Goal: Information Seeking & Learning: Compare options

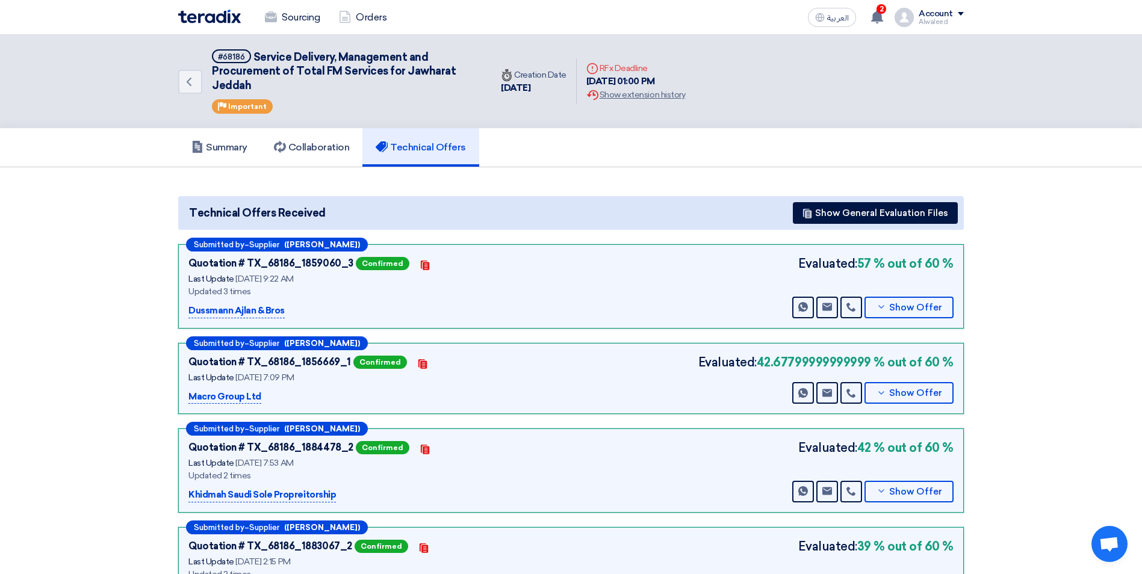
scroll to position [951, 0]
click at [188, 81] on icon "Back" at bounding box center [189, 82] width 14 height 14
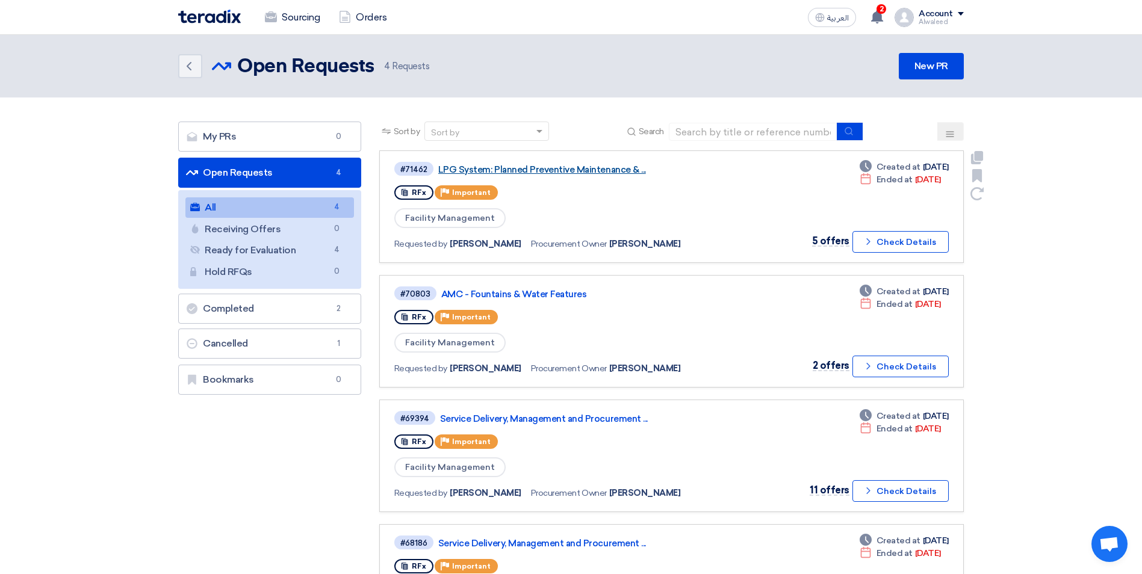
click at [556, 168] on link "LPG System: Planned Preventive Maintenance & ..." at bounding box center [588, 169] width 301 height 11
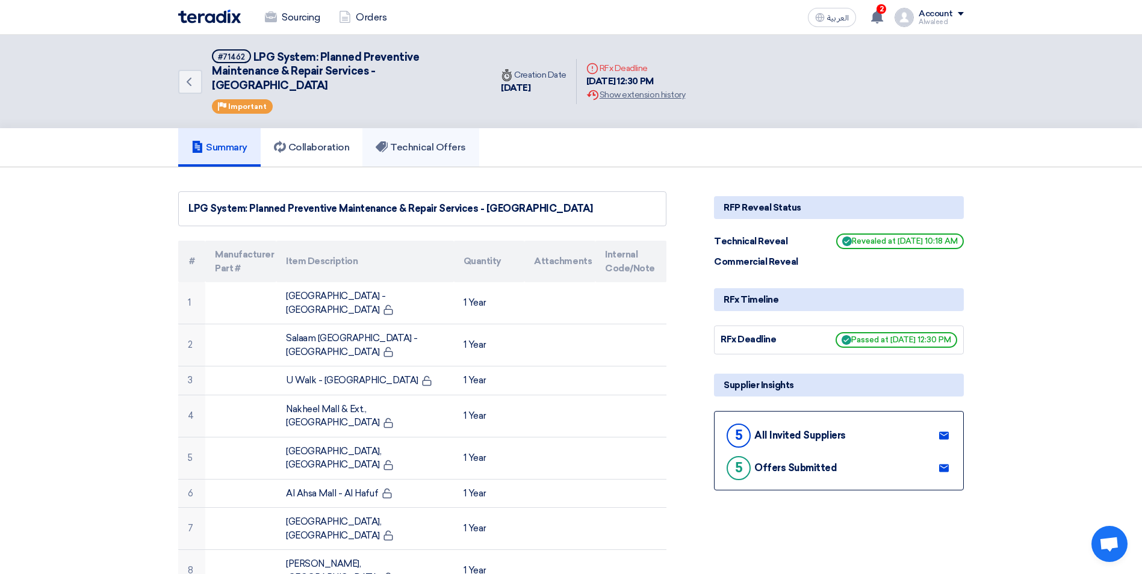
click at [430, 135] on link "Technical Offers" at bounding box center [420, 147] width 116 height 39
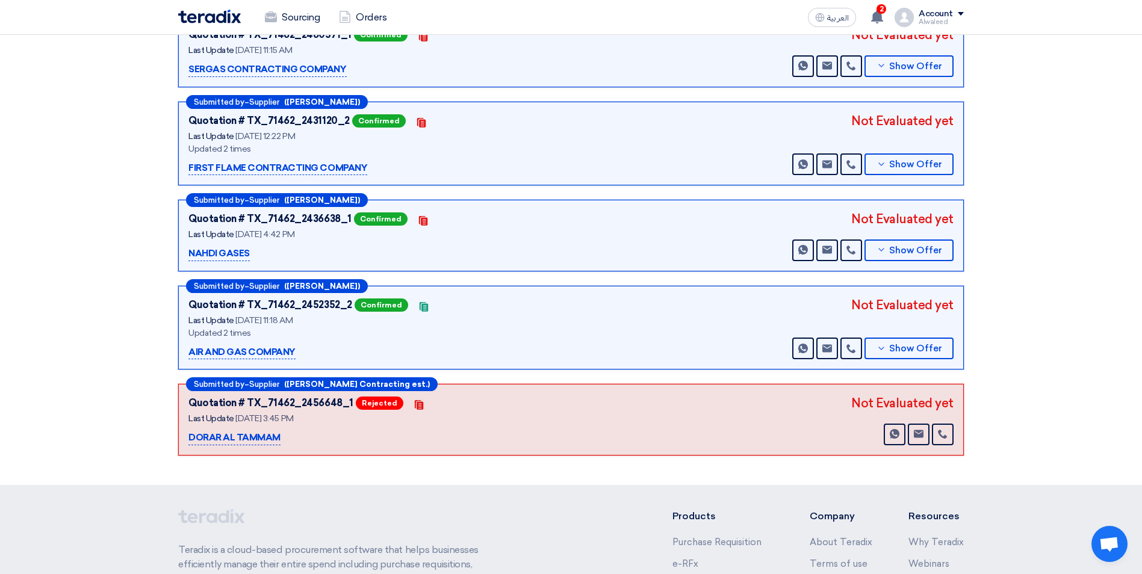
scroll to position [241, 0]
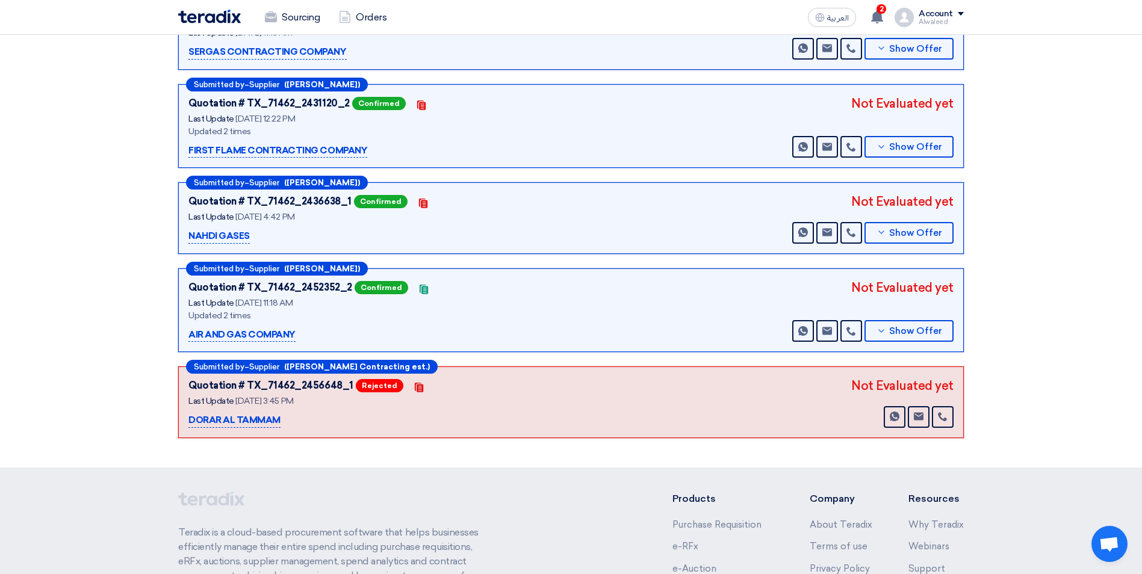
click at [220, 336] on p "AIR AND GAS COMPANY" at bounding box center [241, 335] width 107 height 14
click at [899, 329] on span "Show Offer" at bounding box center [915, 331] width 53 height 9
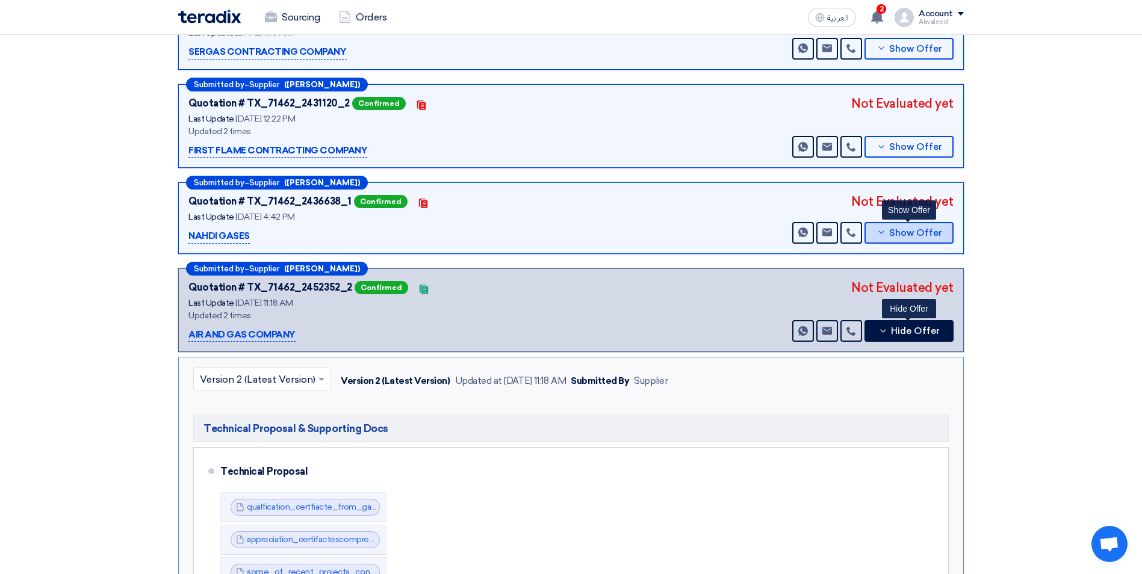
click at [926, 237] on span "Show Offer" at bounding box center [915, 233] width 53 height 9
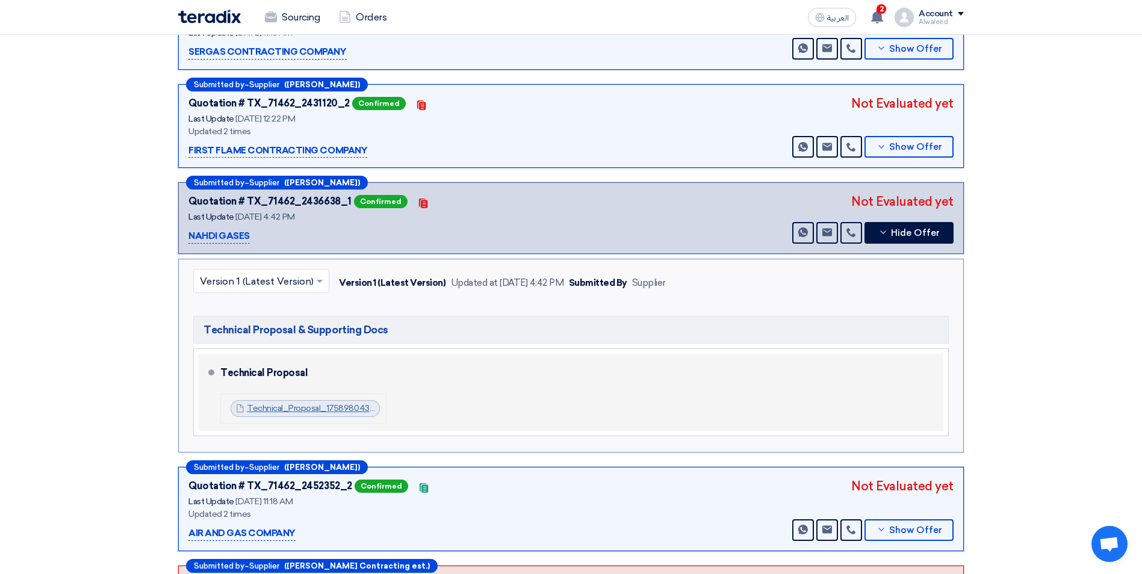
click at [331, 409] on link "Technical_Proposal_1758980436079.pdf" at bounding box center [326, 408] width 158 height 10
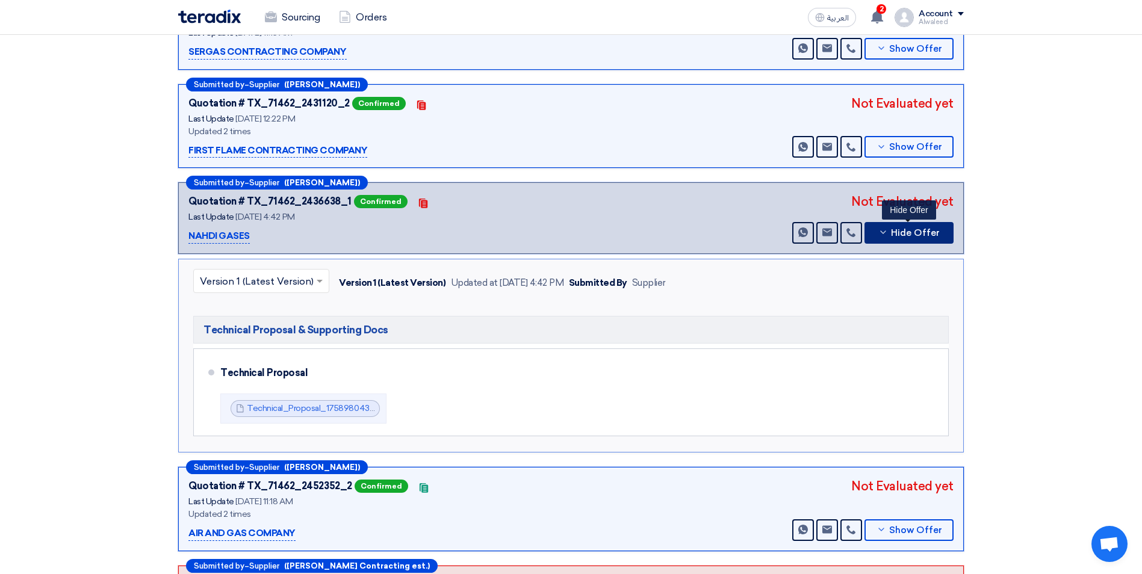
click at [909, 240] on button "Hide Offer" at bounding box center [908, 233] width 89 height 22
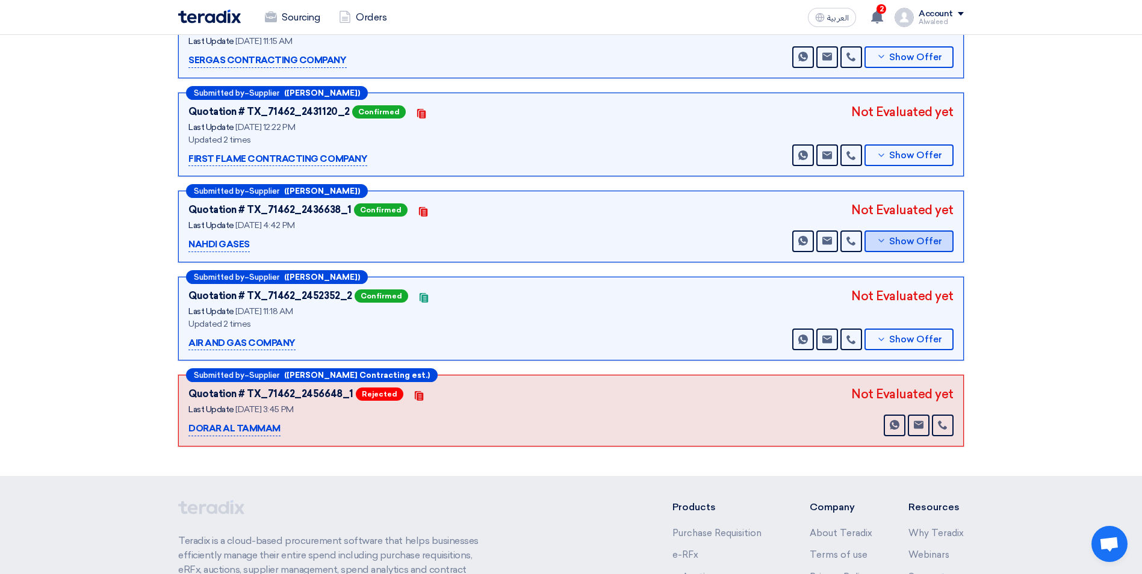
scroll to position [181, 0]
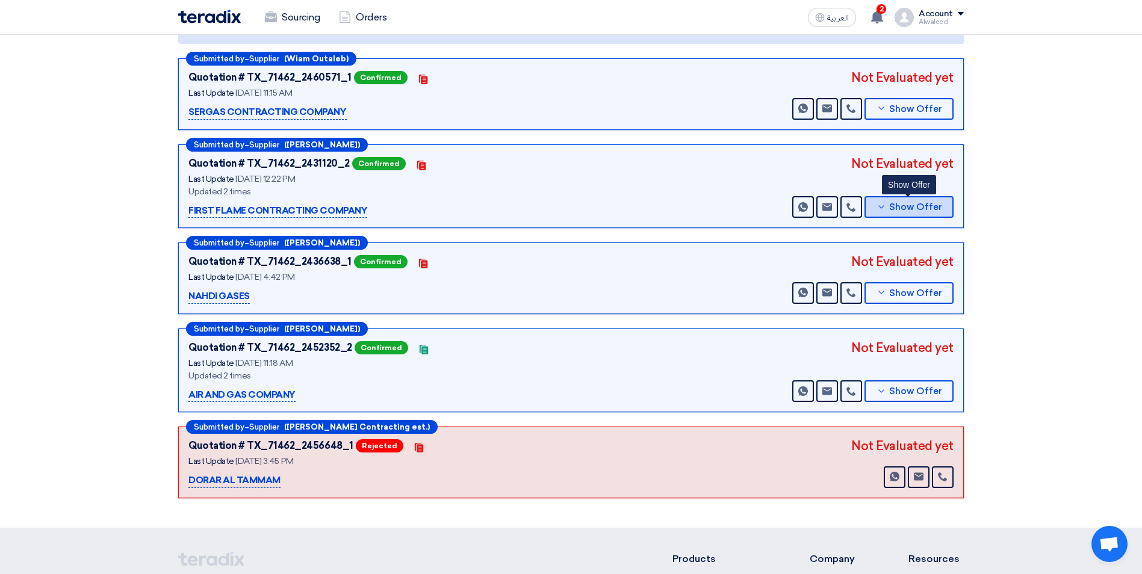
click at [935, 208] on span "Show Offer" at bounding box center [915, 207] width 53 height 9
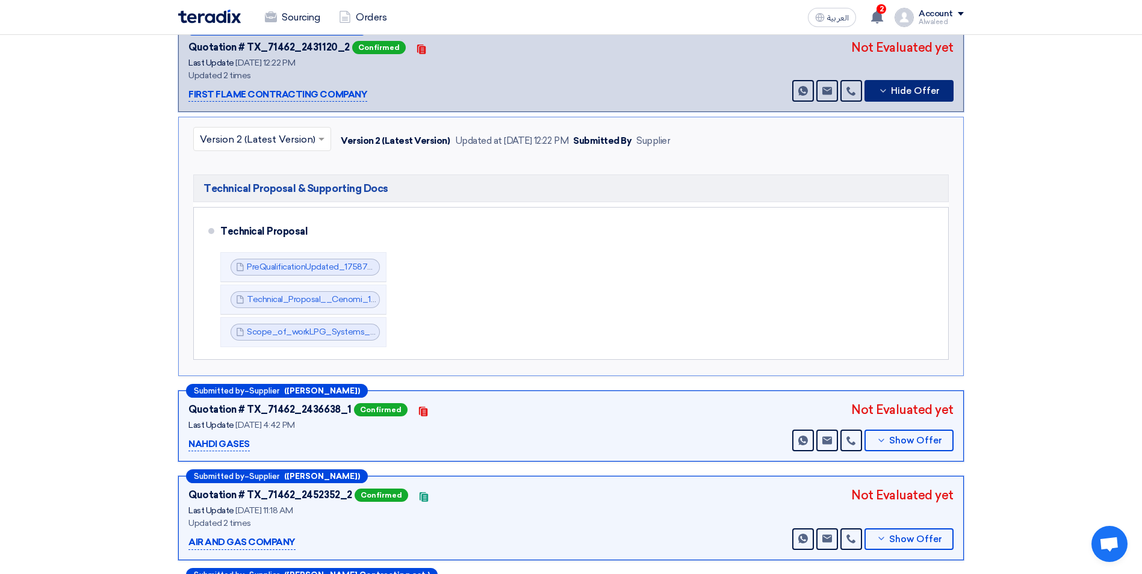
scroll to position [361, 0]
